Goal: Task Accomplishment & Management: Use online tool/utility

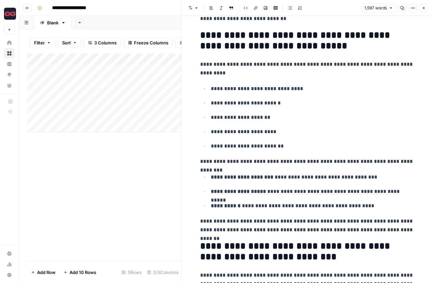
scroll to position [384, 0]
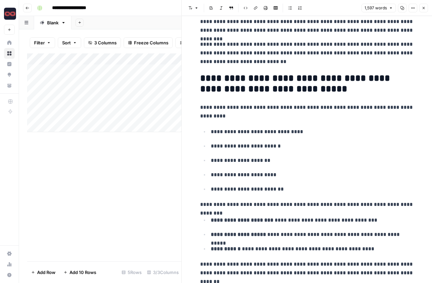
click at [424, 9] on icon "button" at bounding box center [424, 8] width 4 height 4
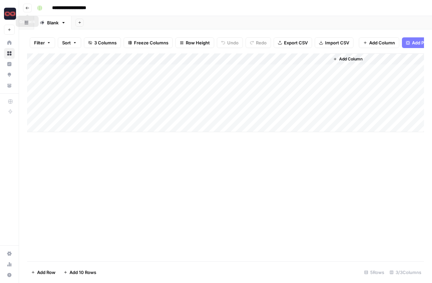
click at [28, 8] on icon "button" at bounding box center [27, 8] width 3 height 3
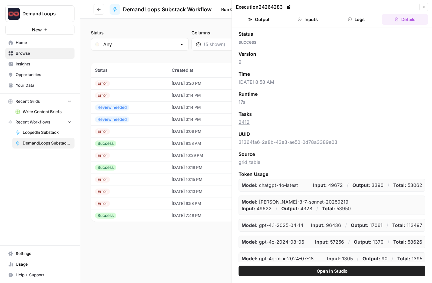
click at [43, 27] on button "New" at bounding box center [39, 30] width 69 height 10
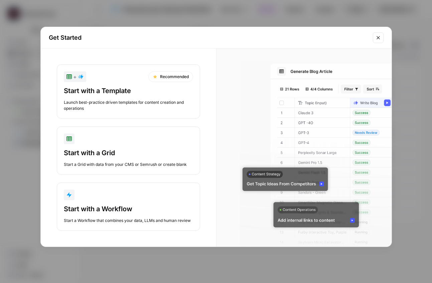
click at [120, 99] on div "Start with a Template Launch best-practice driven templates for content creatio…" at bounding box center [128, 98] width 129 height 25
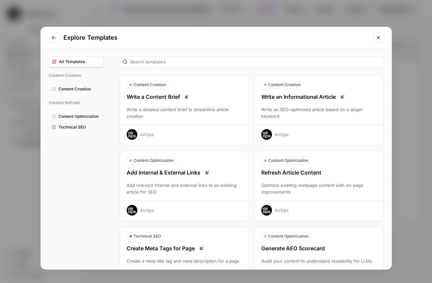
click at [54, 36] on icon "Go to previous step" at bounding box center [53, 37] width 5 height 5
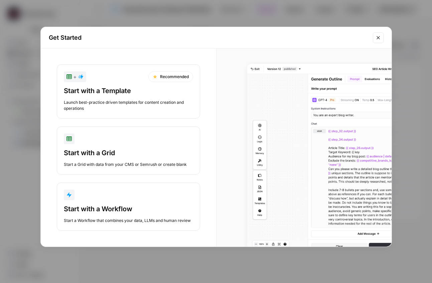
click at [107, 203] on button "Start with a Workflow Start a Workflow that combines your data, LLMs and human …" at bounding box center [128, 207] width 143 height 48
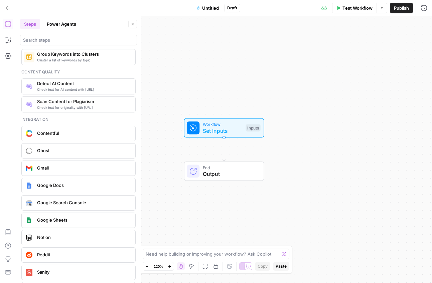
scroll to position [1112, 0]
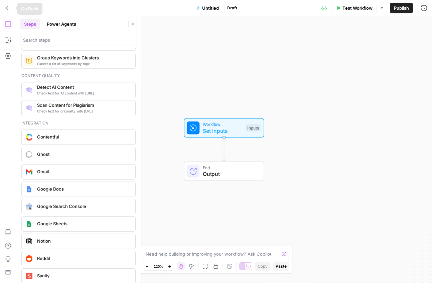
click at [62, 28] on button "Power Agents" at bounding box center [61, 24] width 37 height 11
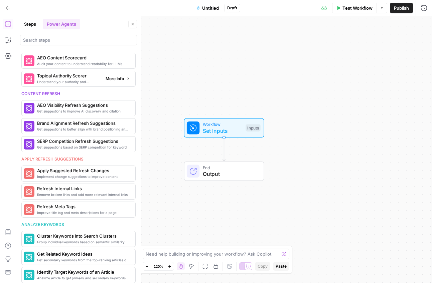
scroll to position [263, 0]
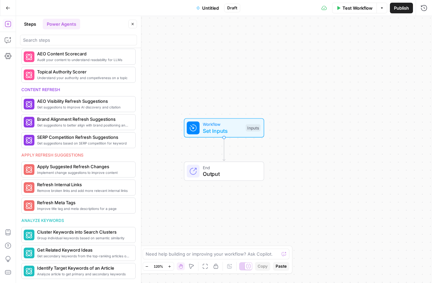
click at [9, 4] on button "Go Back" at bounding box center [8, 8] width 12 height 12
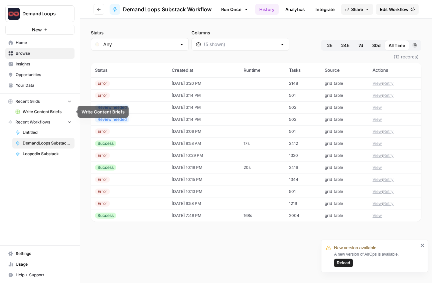
click at [41, 109] on span "Write Content Briefs" at bounding box center [47, 112] width 49 height 6
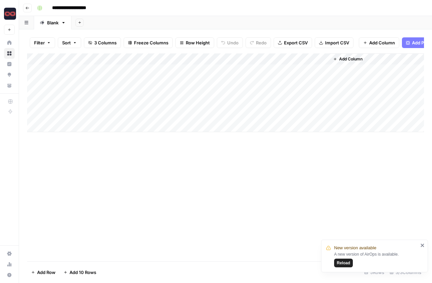
click at [65, 127] on div "Add Column" at bounding box center [225, 92] width 397 height 79
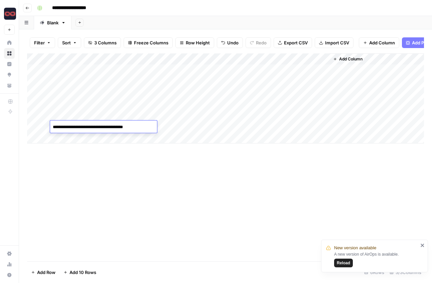
type textarea "**********"
click at [185, 127] on div "Add Column" at bounding box center [225, 98] width 397 height 90
